Goal: Task Accomplishment & Management: Complete application form

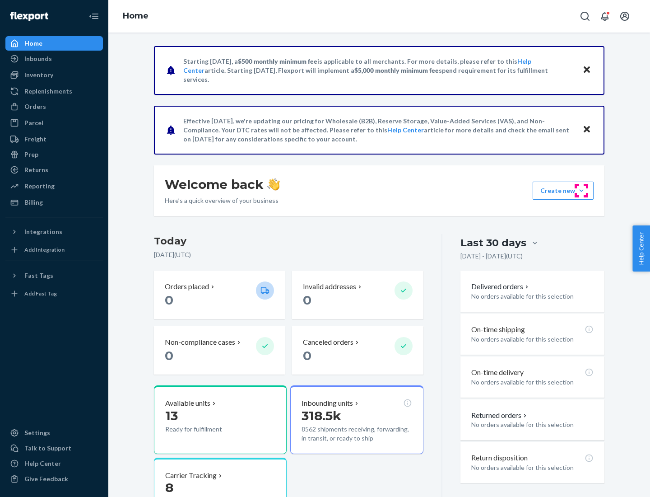
click at [582, 191] on button "Create new Create new inbound Create new order Create new product" at bounding box center [563, 191] width 61 height 18
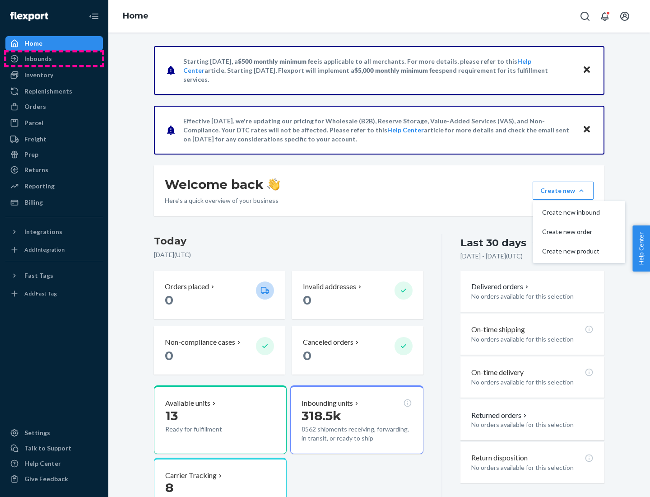
click at [54, 59] on div "Inbounds" at bounding box center [54, 58] width 96 height 13
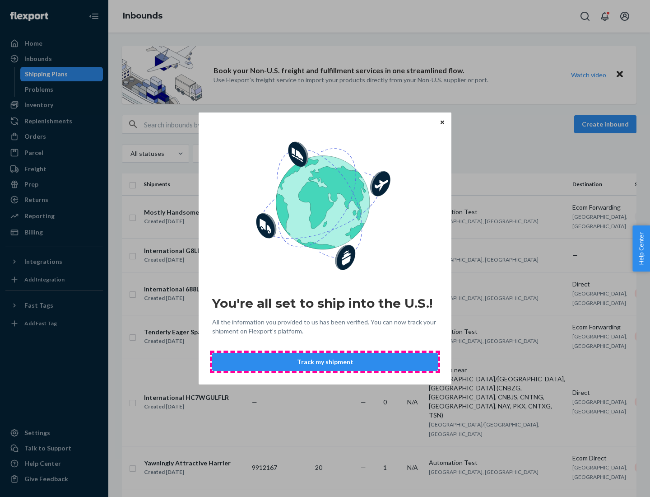
click at [325, 362] on button "Track my shipment" at bounding box center [325, 362] width 226 height 18
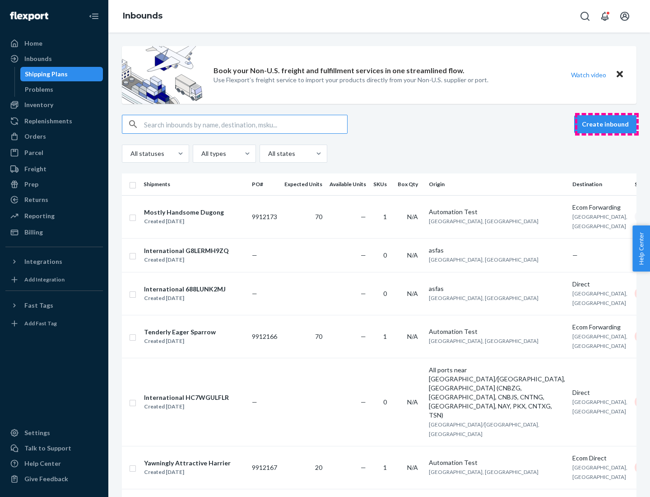
click at [607, 124] on button "Create inbound" at bounding box center [605, 124] width 62 height 18
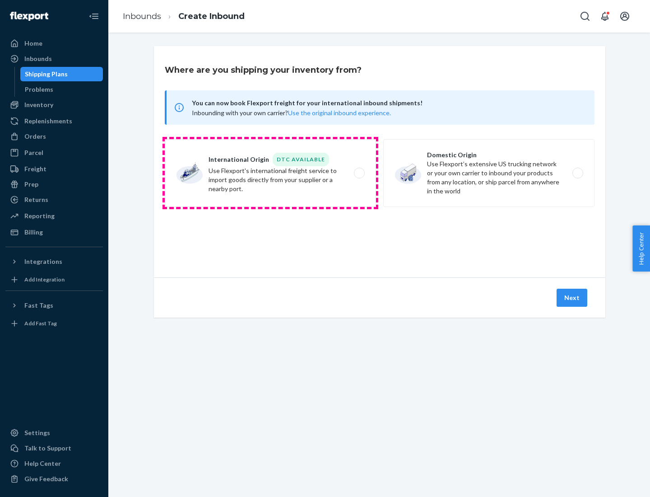
click at [270, 173] on label "International Origin DTC Available Use Flexport's international freight service…" at bounding box center [270, 173] width 211 height 68
click at [359, 173] on input "International Origin DTC Available Use Flexport's international freight service…" at bounding box center [362, 173] width 6 height 6
radio input "true"
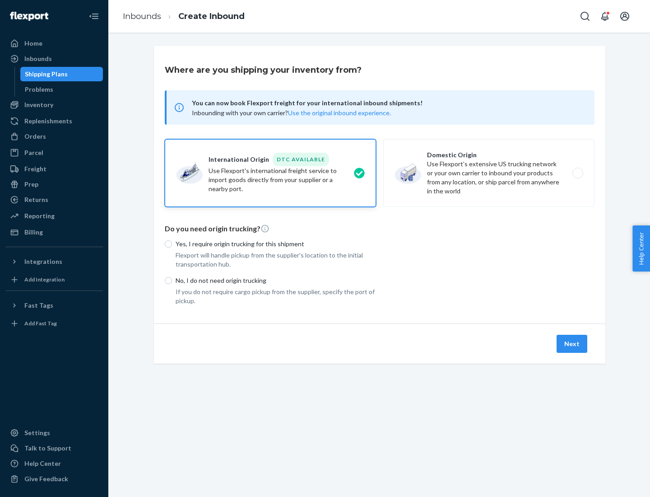
click at [276, 280] on p "No, I do not need origin trucking" at bounding box center [276, 280] width 200 height 9
click at [172, 280] on input "No, I do not need origin trucking" at bounding box center [168, 280] width 7 height 7
radio input "true"
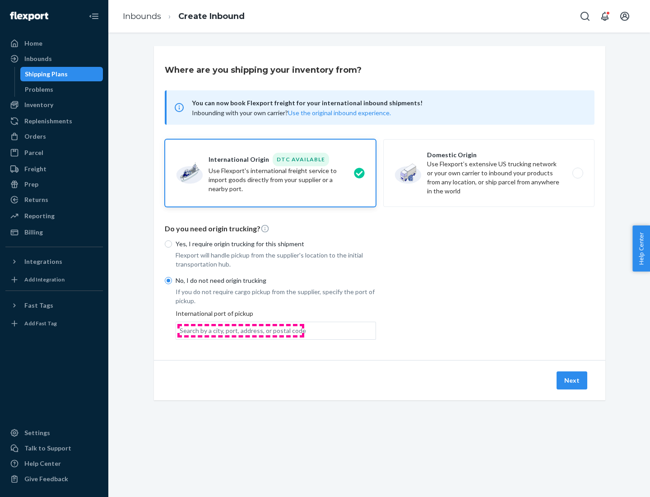
click at [241, 330] on div "Search by a city, port, address, or postal code" at bounding box center [243, 330] width 126 height 9
click at [181, 330] on input "Search by a city, port, address, or postal code" at bounding box center [180, 330] width 1 height 9
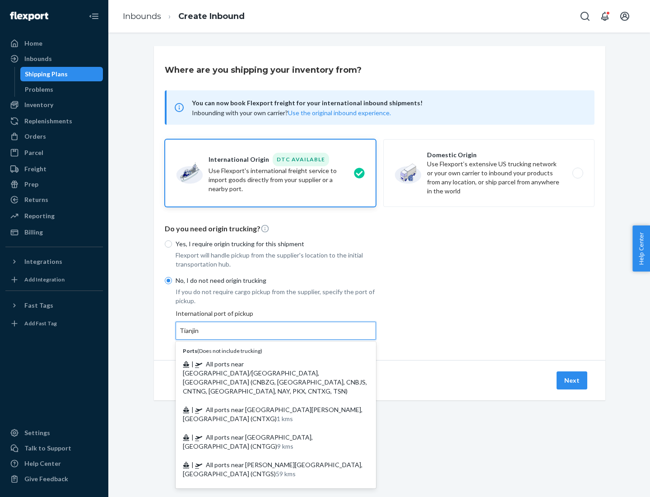
click at [267, 364] on span "| All ports near [GEOGRAPHIC_DATA]/[GEOGRAPHIC_DATA], [GEOGRAPHIC_DATA] (CNBZG,…" at bounding box center [275, 377] width 184 height 35
click at [200, 335] on input "Tianjin" at bounding box center [190, 330] width 20 height 9
type input "All ports near [GEOGRAPHIC_DATA]/[GEOGRAPHIC_DATA], [GEOGRAPHIC_DATA] (CNBZG, […"
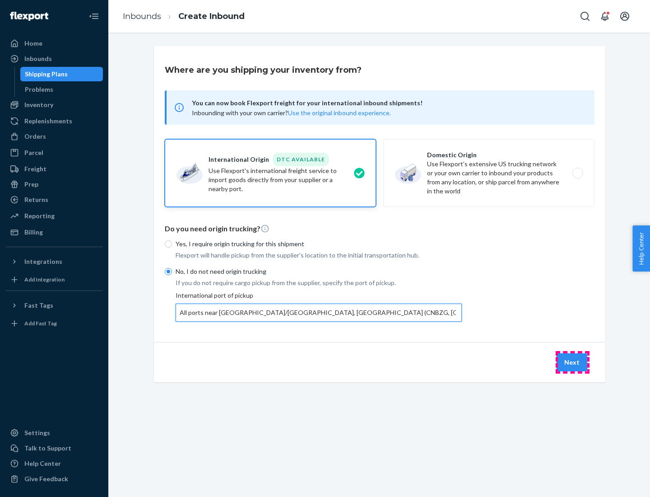
click at [573, 362] on button "Next" at bounding box center [572, 362] width 31 height 18
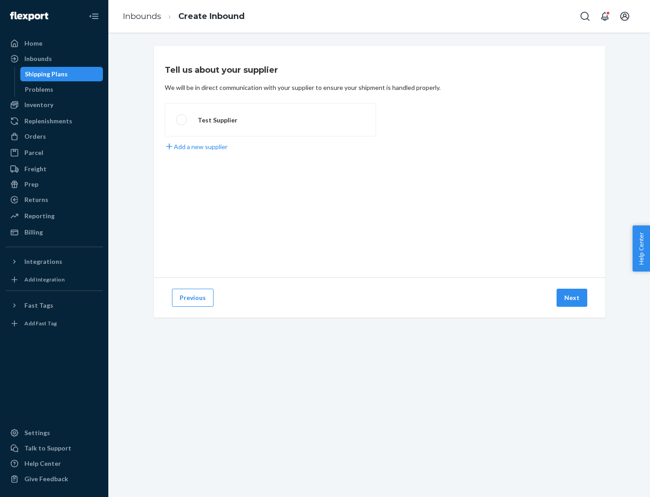
click at [270, 120] on label "Test Supplier" at bounding box center [270, 119] width 211 height 33
click at [182, 120] on input "Test Supplier" at bounding box center [179, 120] width 6 height 6
radio input "true"
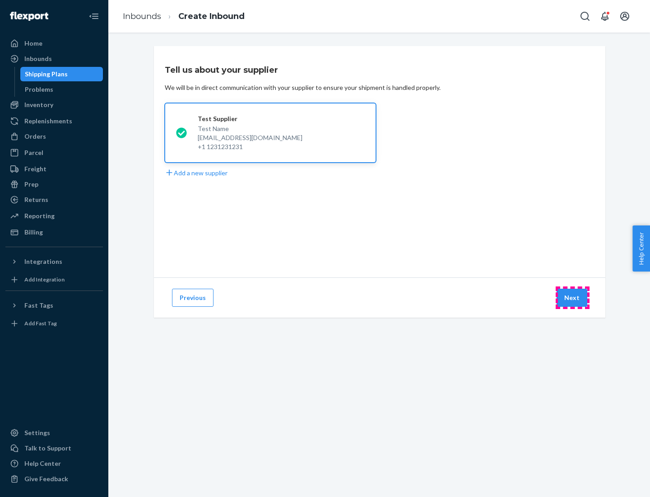
click at [573, 298] on button "Next" at bounding box center [572, 298] width 31 height 18
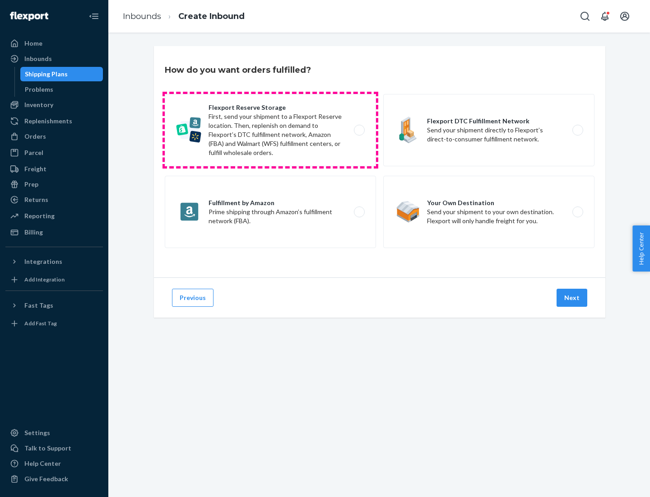
click at [270, 130] on label "Flexport Reserve Storage First, send your shipment to a Flexport Reserve locati…" at bounding box center [270, 130] width 211 height 72
click at [359, 130] on input "Flexport Reserve Storage First, send your shipment to a Flexport Reserve locati…" at bounding box center [362, 130] width 6 height 6
radio input "true"
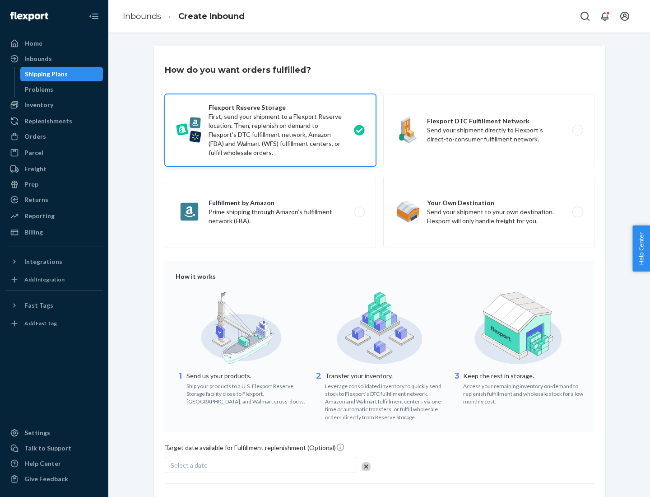
scroll to position [74, 0]
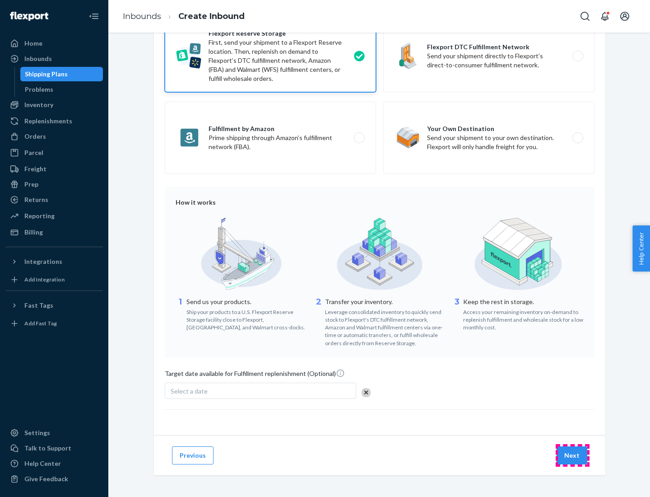
click at [573, 455] on button "Next" at bounding box center [572, 455] width 31 height 18
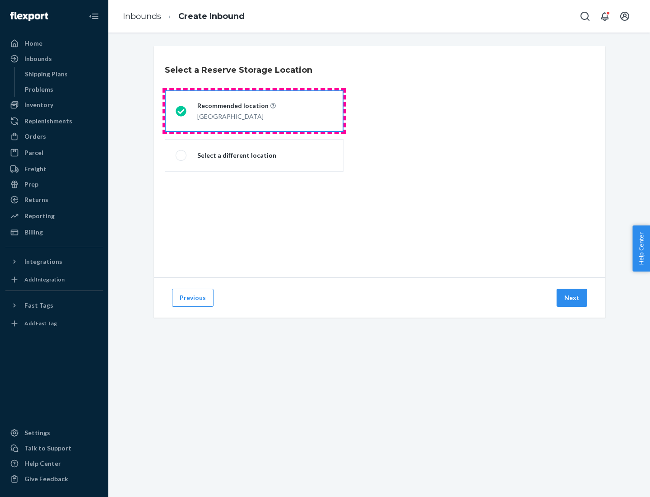
click at [254, 111] on div "[GEOGRAPHIC_DATA]" at bounding box center [236, 115] width 79 height 11
click at [182, 111] on input "Recommended location [GEOGRAPHIC_DATA]" at bounding box center [179, 111] width 6 height 6
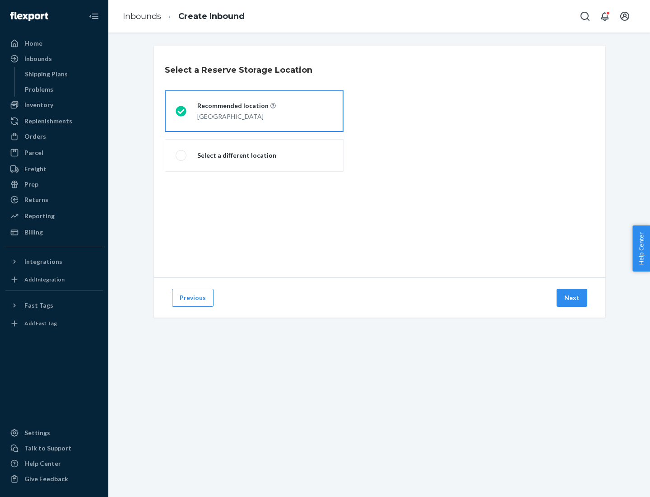
click at [573, 298] on button "Next" at bounding box center [572, 298] width 31 height 18
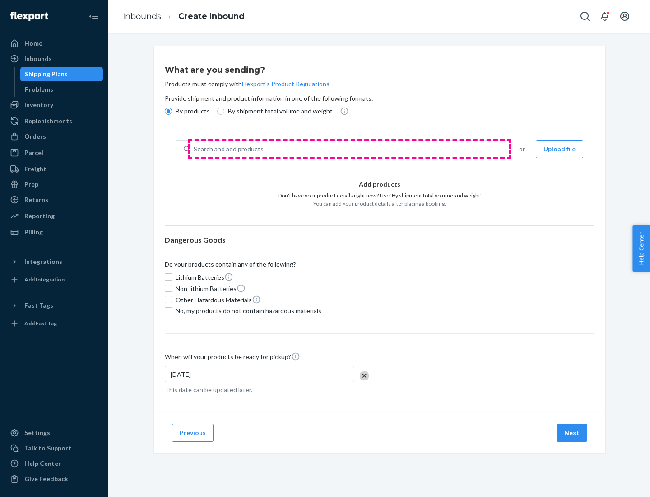
click at [350, 149] on div "Search and add products" at bounding box center [349, 149] width 318 height 16
click at [195, 149] on input "Search and add products" at bounding box center [194, 148] width 1 height 9
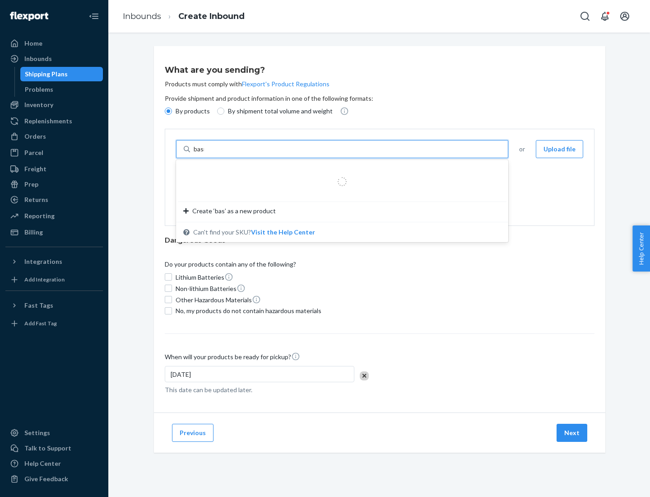
type input "basic"
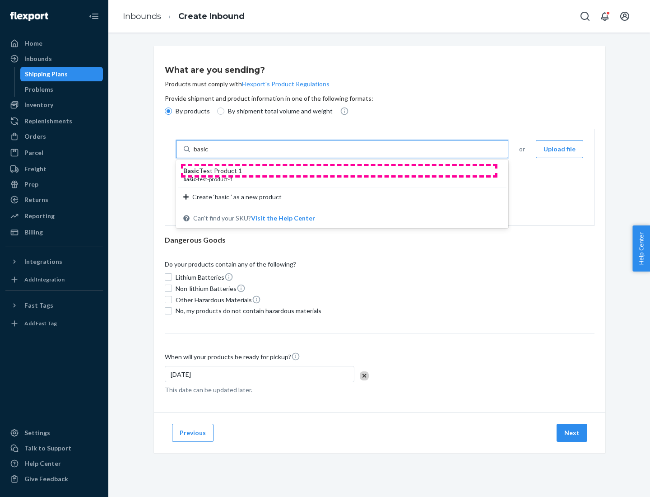
click at [339, 171] on div "Basic Test Product 1" at bounding box center [338, 170] width 311 height 9
click at [210, 154] on input "basic" at bounding box center [202, 148] width 16 height 9
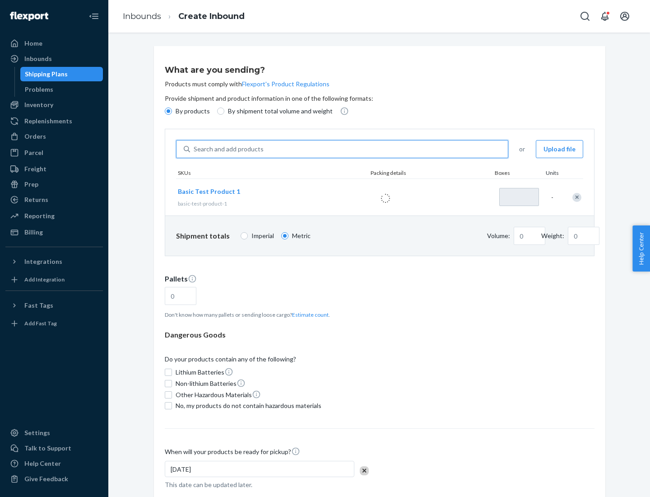
type input "1"
type input "1.09"
type input "3.27"
type input "3"
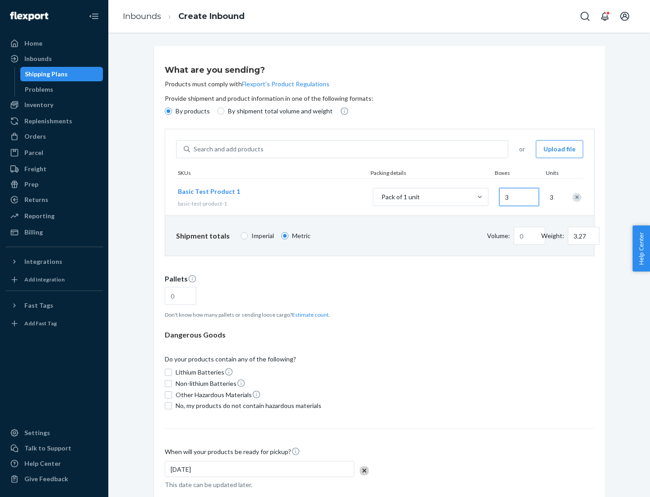
type input "0.01"
type input "32.66"
type input "30"
type input "0.07"
type input "326.59"
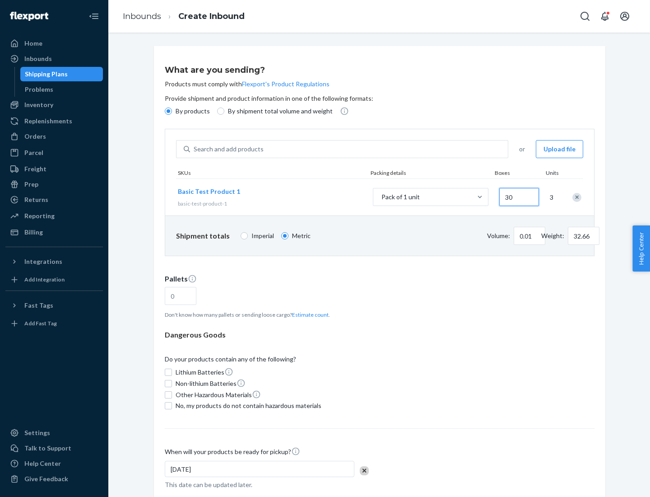
type input "300"
type input "0.68"
type input "3265.86"
type input "3000"
type input "1.09"
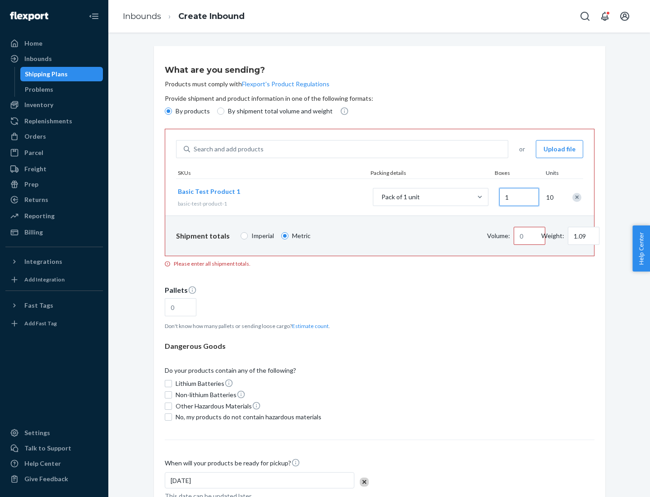
type input "10"
type input "10.89"
type input "100"
type input "0.02"
type input "108.86"
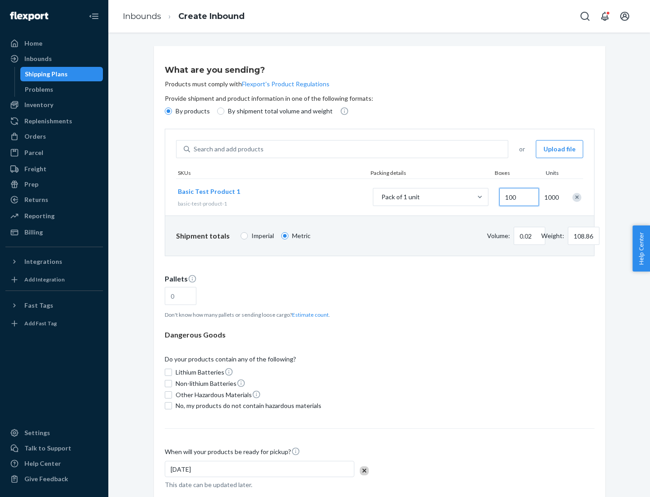
type input "0.23"
type input "1088.62"
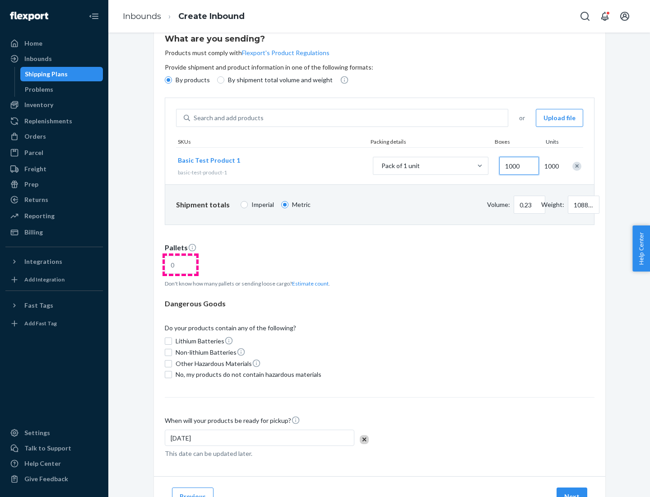
type input "1000"
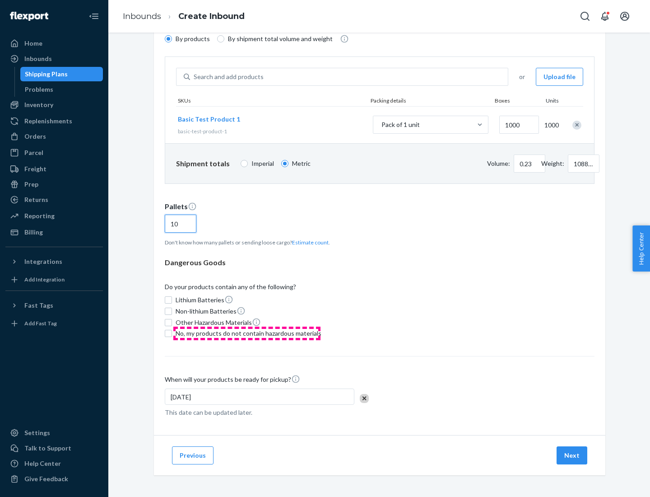
type input "10"
click at [247, 333] on span "No, my products do not contain hazardous materials" at bounding box center [249, 333] width 146 height 9
click at [172, 333] on input "No, my products do not contain hazardous materials" at bounding box center [168, 333] width 7 height 7
checkbox input "true"
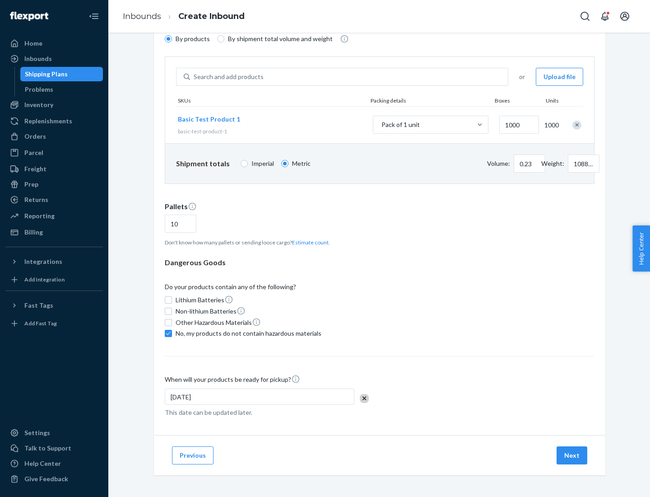
click at [573, 455] on button "Next" at bounding box center [572, 455] width 31 height 18
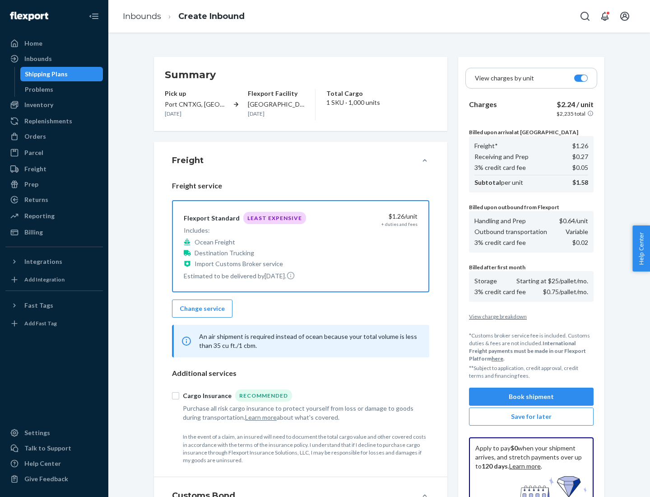
scroll to position [132, 0]
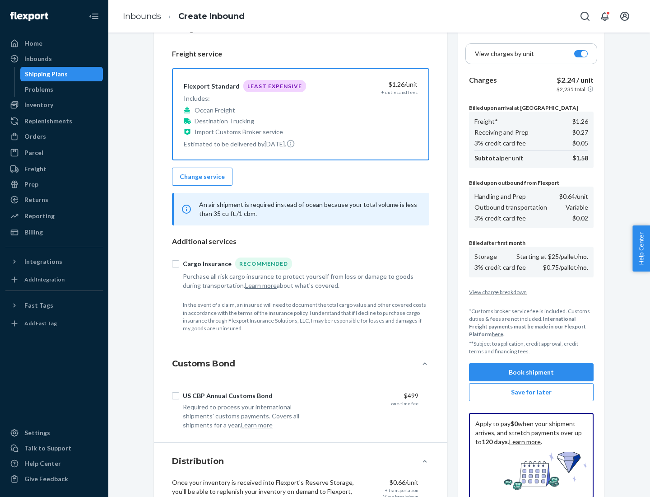
click at [531, 372] on button "Book shipment" at bounding box center [531, 372] width 125 height 18
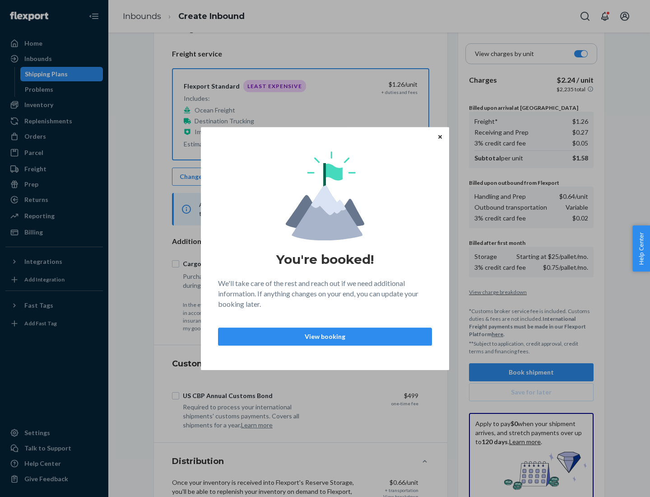
click at [325, 336] on p "View booking" at bounding box center [325, 336] width 199 height 9
